Goal: Task Accomplishment & Management: Manage account settings

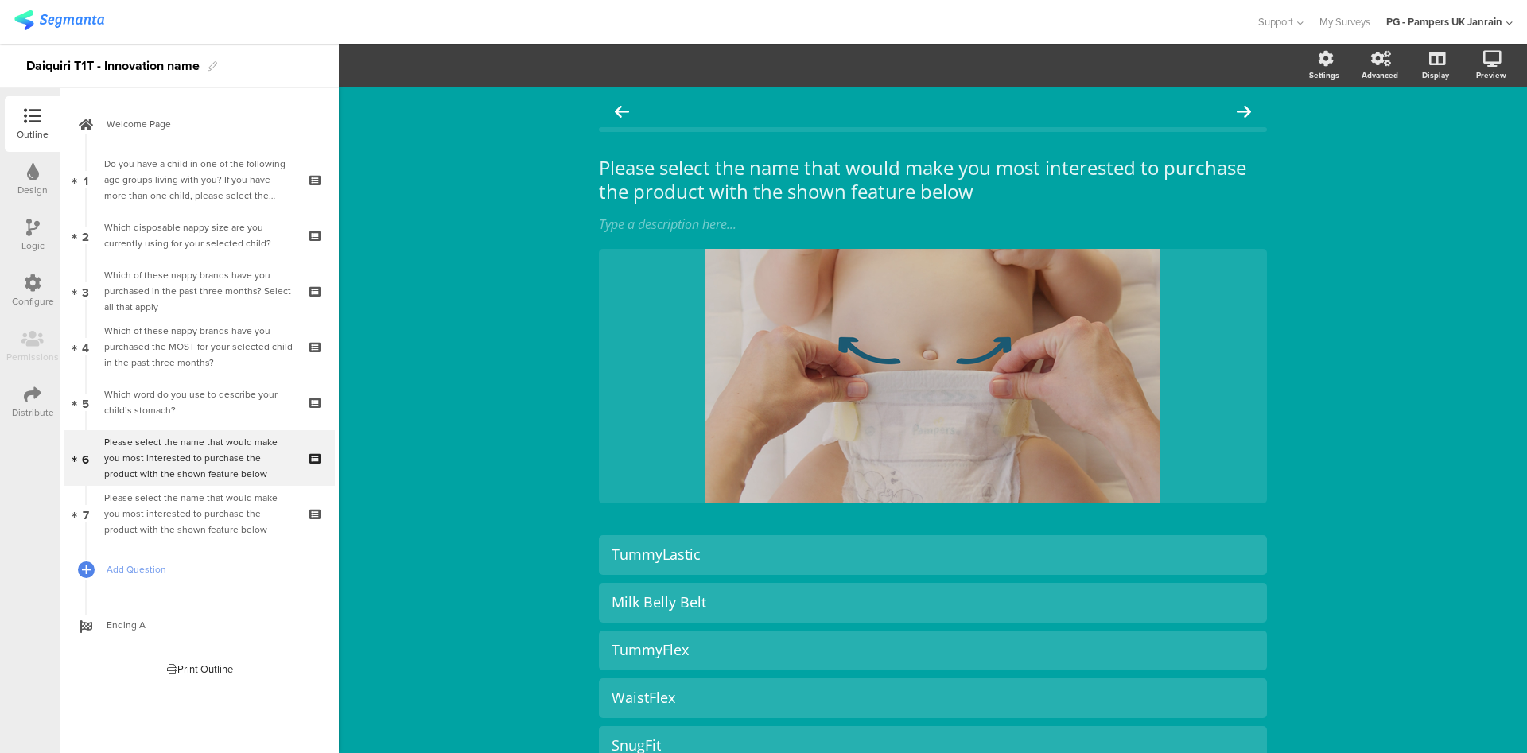
click at [29, 183] on div "Design" at bounding box center [32, 190] width 30 height 14
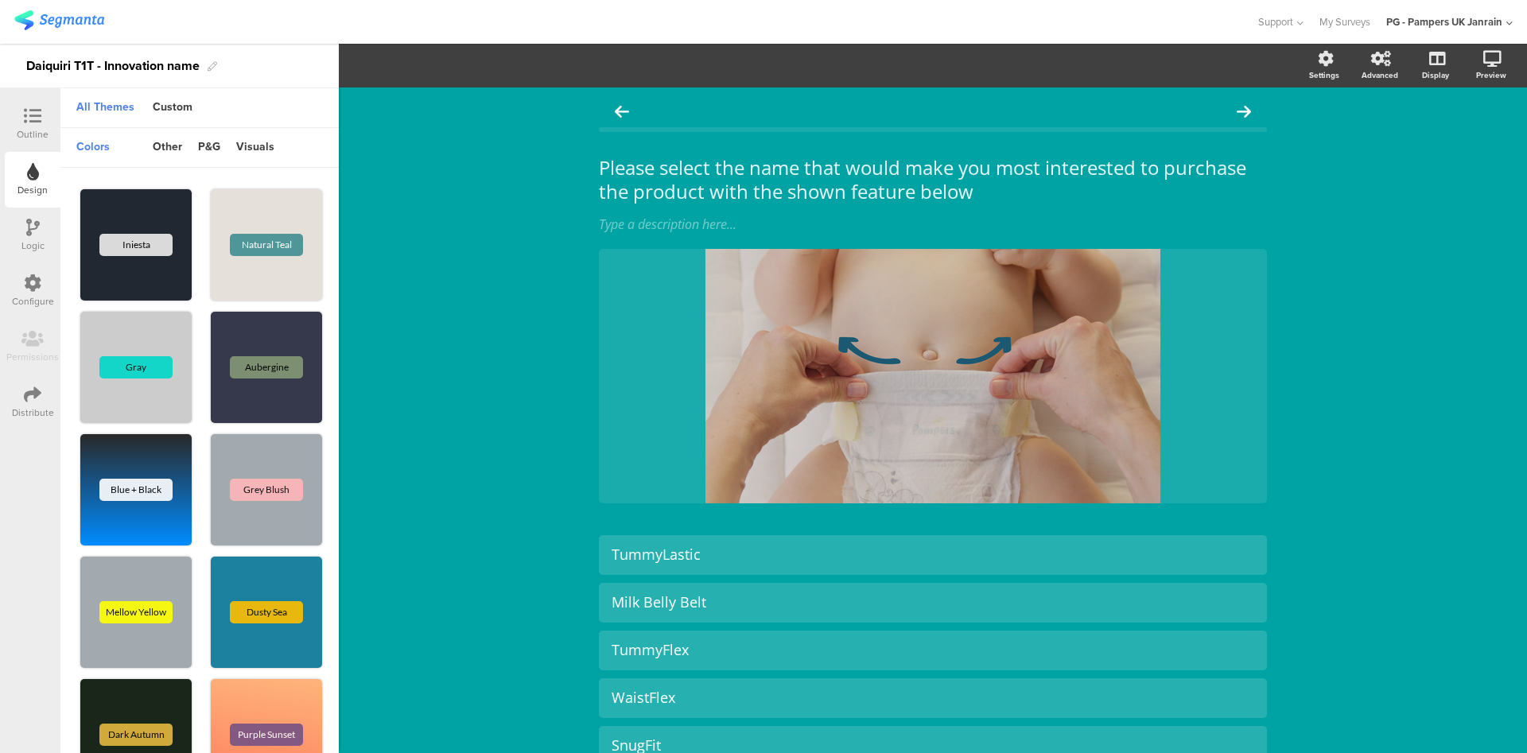
click at [34, 227] on icon at bounding box center [33, 227] width 14 height 17
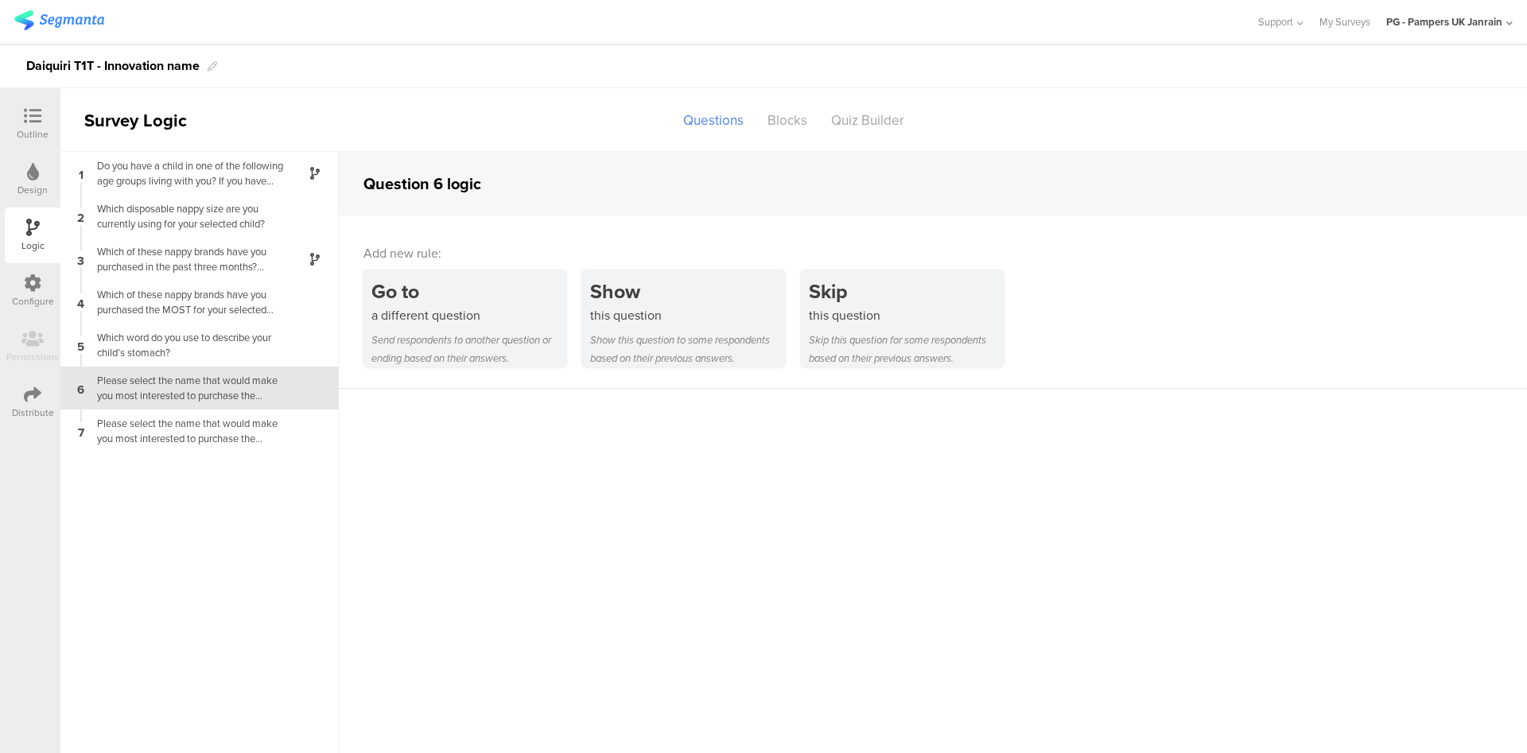
click at [44, 293] on div "Configure" at bounding box center [33, 291] width 56 height 56
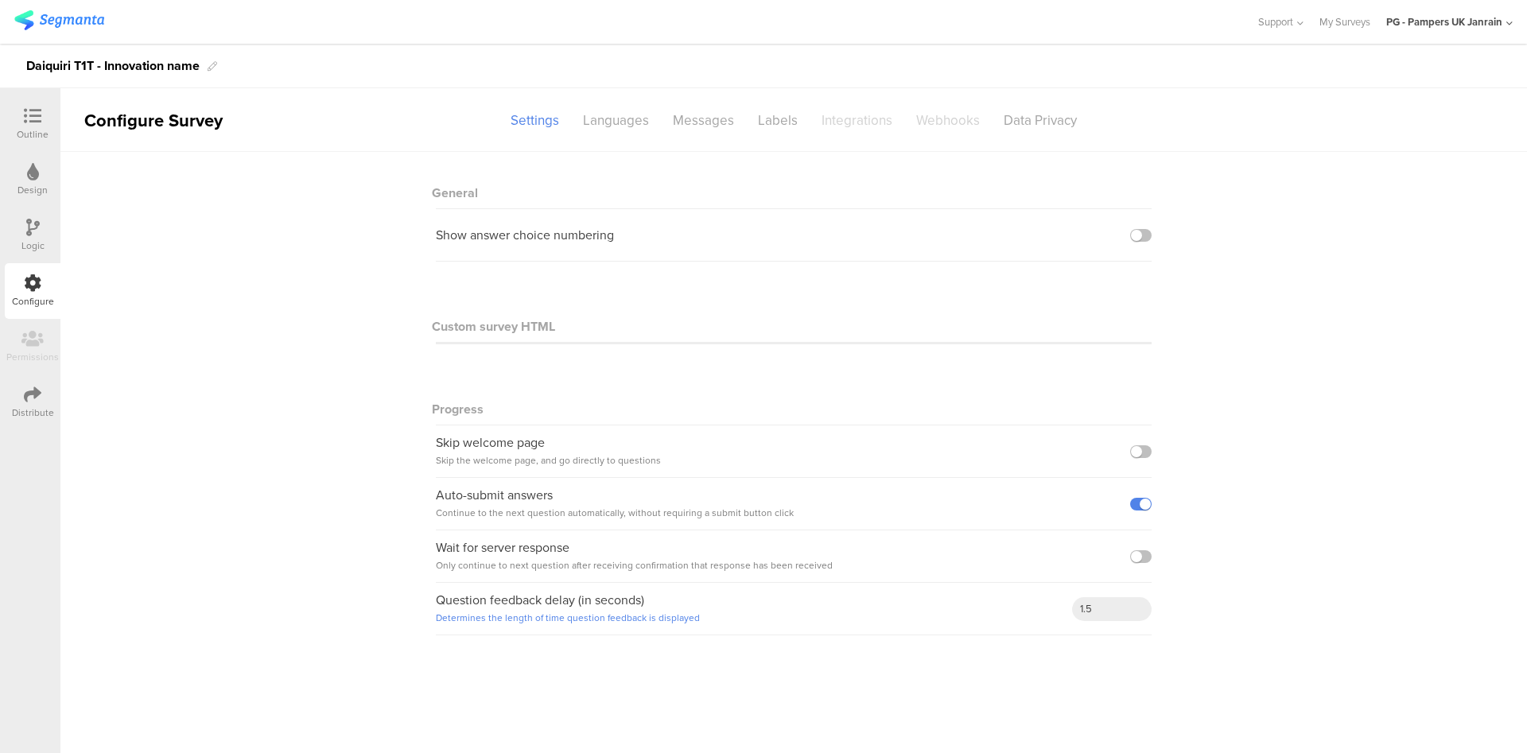
click at [41, 118] on div at bounding box center [33, 117] width 32 height 20
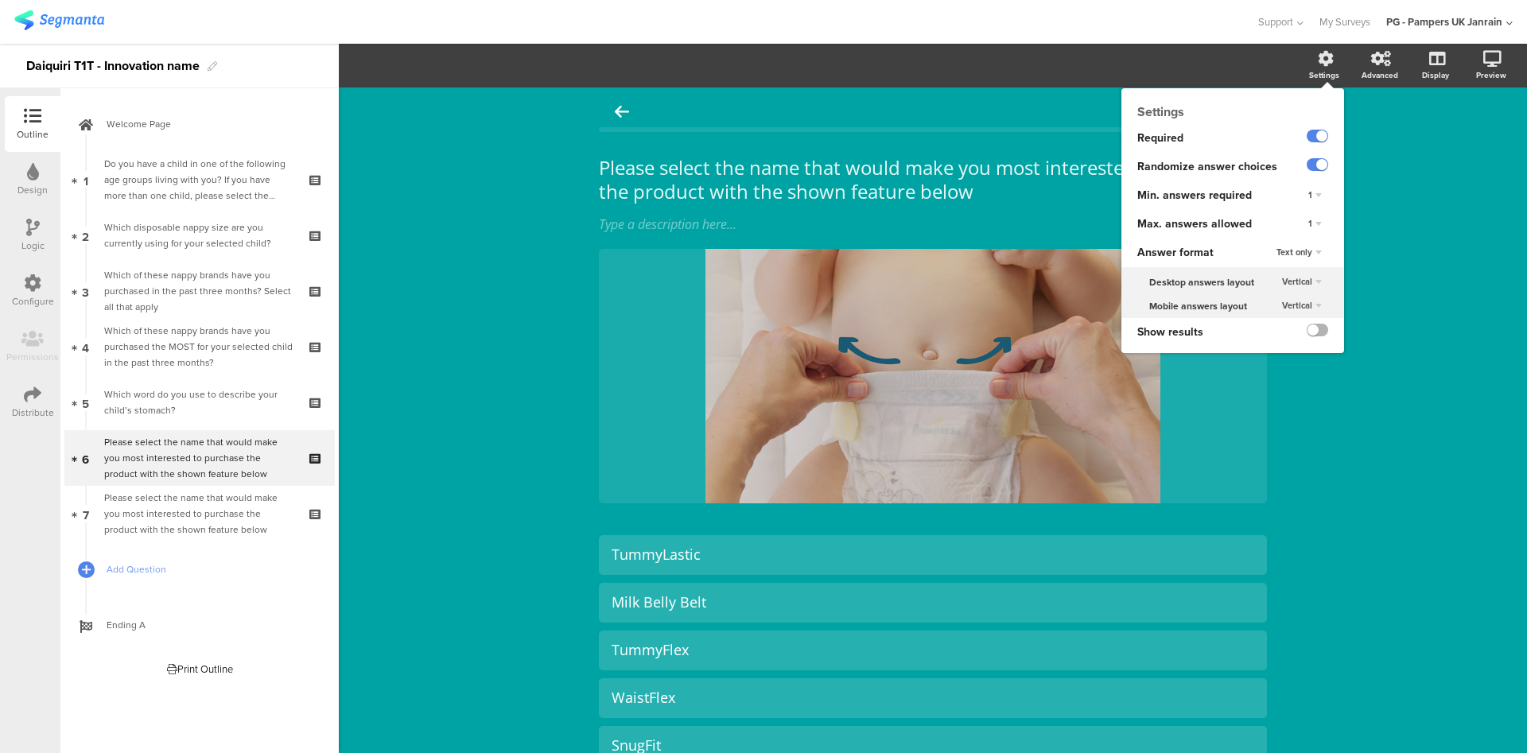
click at [1307, 332] on label at bounding box center [1317, 330] width 21 height 13
click at [0, 0] on input "checkbox" at bounding box center [0, 0] width 0 height 0
click at [1307, 330] on label at bounding box center [1317, 330] width 21 height 13
click at [0, 0] on input "checkbox" at bounding box center [0, 0] width 0 height 0
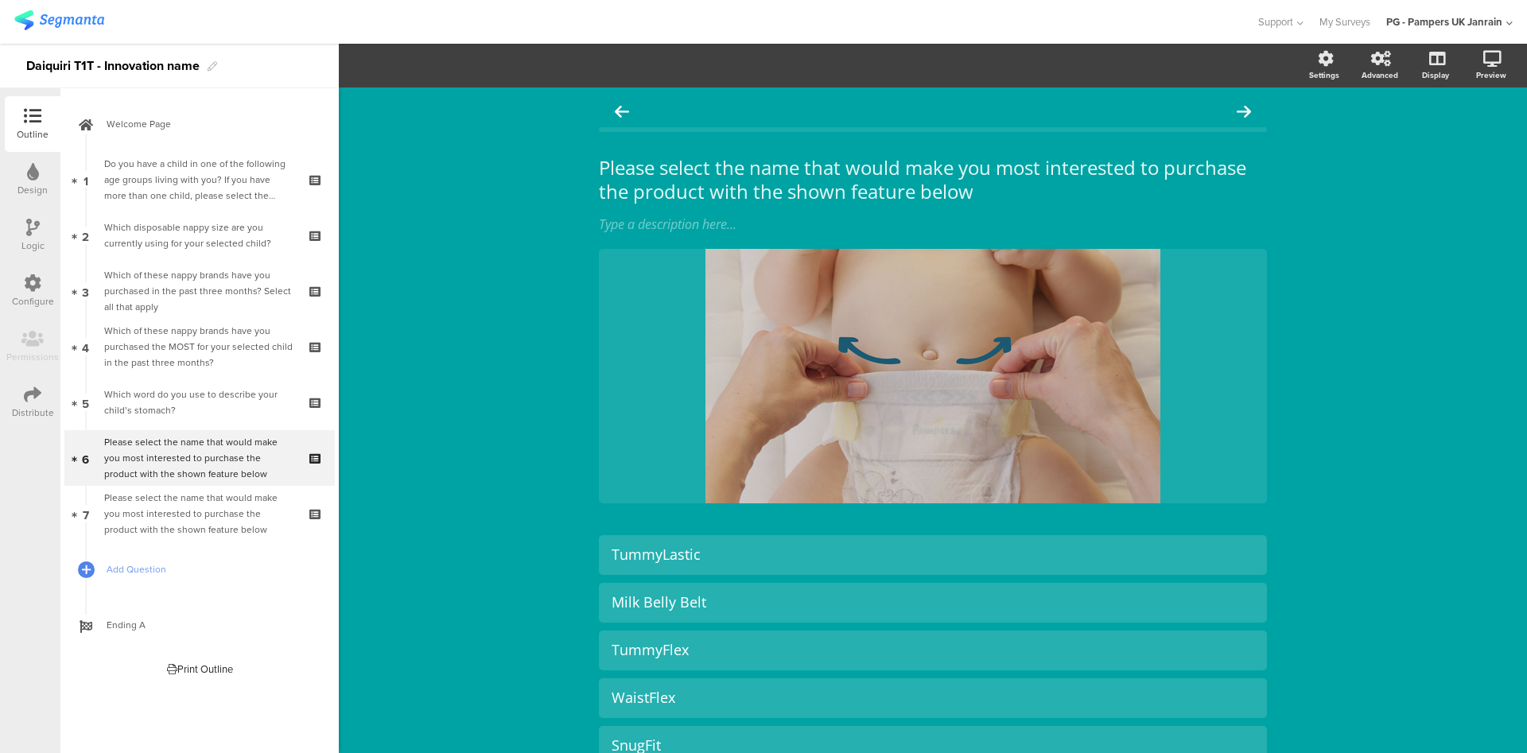
click at [1388, 18] on div "PG - Pampers UK Janrain" at bounding box center [1444, 21] width 116 height 15
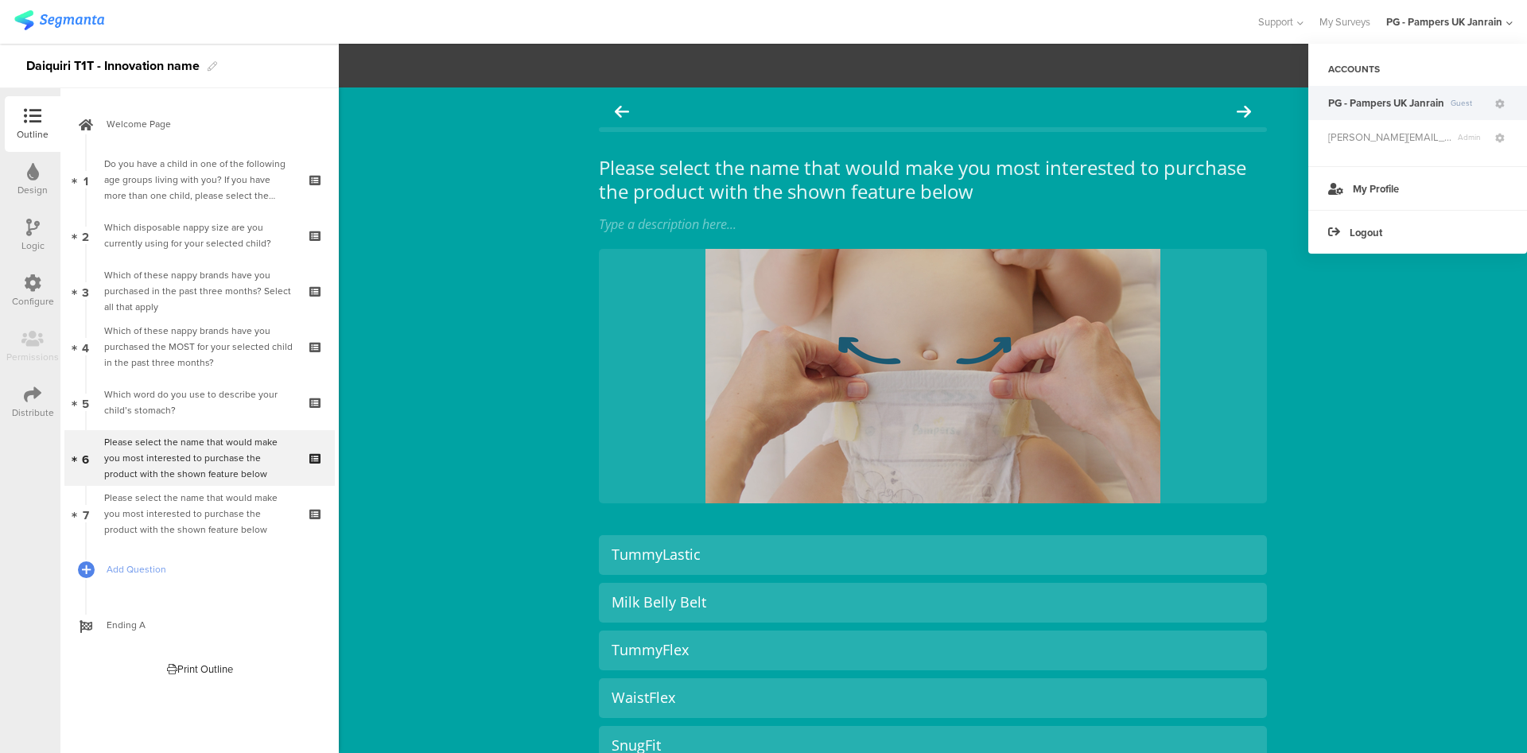
click at [1388, 18] on div "PG - Pampers UK Janrain" at bounding box center [1444, 21] width 116 height 15
